Goal: Information Seeking & Learning: Find specific fact

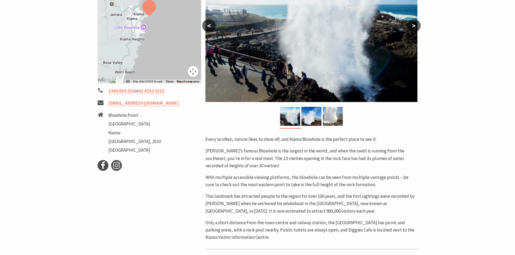
scroll to position [135, 0]
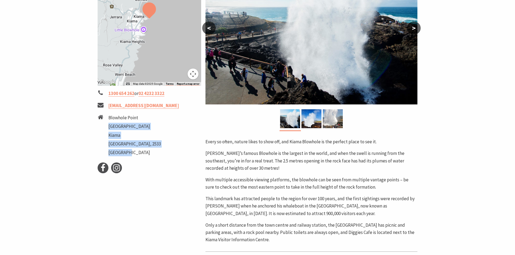
drag, startPoint x: 137, startPoint y: 151, endPoint x: 108, endPoint y: 126, distance: 38.3
click at [108, 126] on ul "[GEOGRAPHIC_DATA][STREET_ADDRESS]" at bounding box center [134, 136] width 52 height 44
copy ul "[STREET_ADDRESS]"
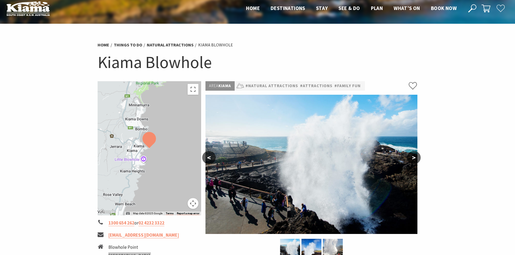
scroll to position [0, 0]
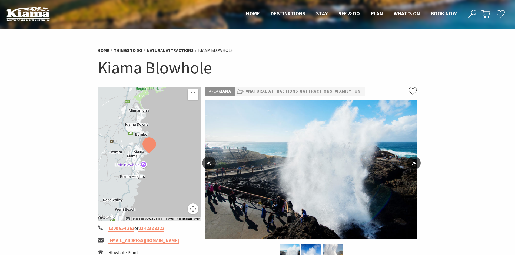
click at [101, 67] on h1 "Kiama Blowhole" at bounding box center [258, 68] width 320 height 22
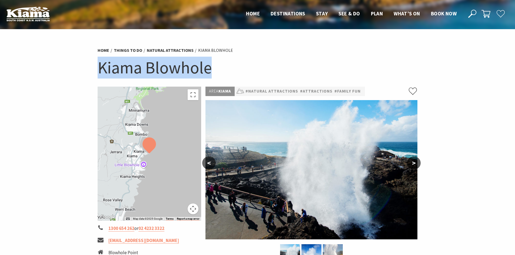
drag, startPoint x: 98, startPoint y: 67, endPoint x: 215, endPoint y: 68, distance: 117.6
click at [215, 68] on h1 "Kiama Blowhole" at bounding box center [258, 68] width 320 height 22
copy h1 "Kiama Blowhole"
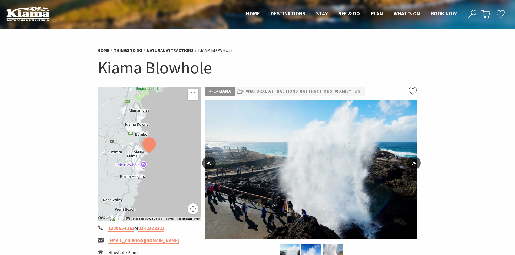
click at [315, 90] on link "#Attractions" at bounding box center [316, 91] width 32 height 7
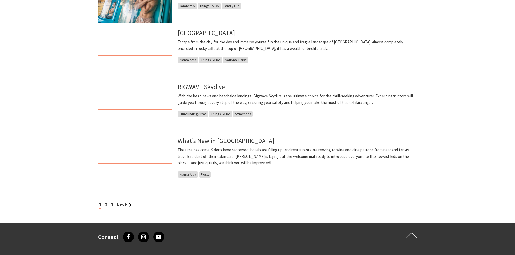
scroll to position [432, 0]
